Goal: Task Accomplishment & Management: Use online tool/utility

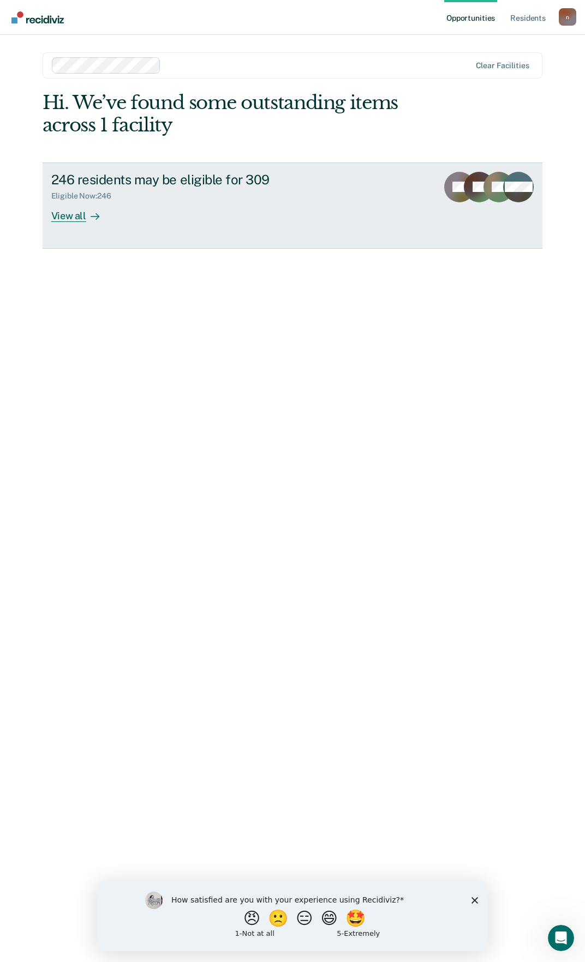
click at [95, 214] on icon at bounding box center [95, 216] width 9 height 9
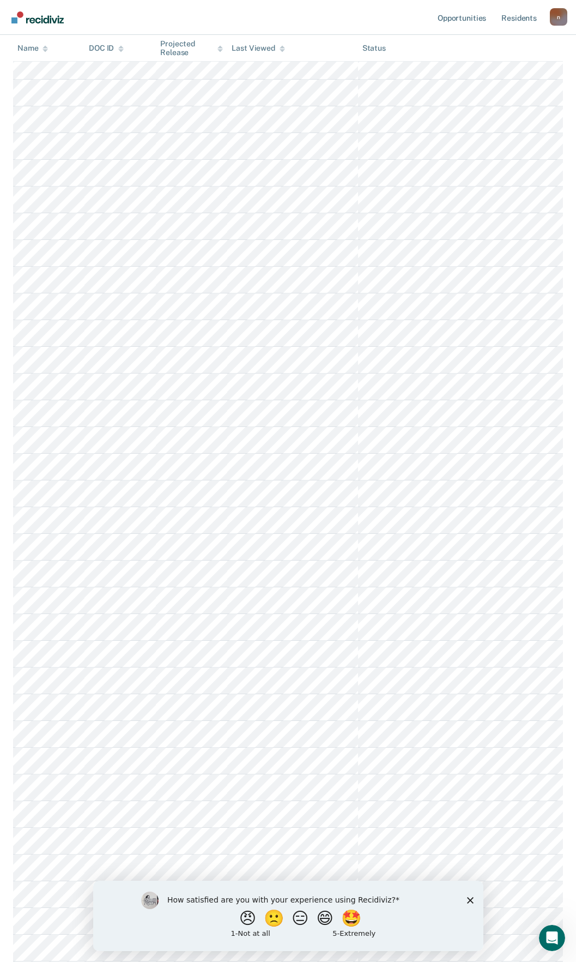
scroll to position [491, 0]
click at [473, 898] on icon "Close survey" at bounding box center [470, 900] width 7 height 7
